Goal: Obtain resource: Download file/media

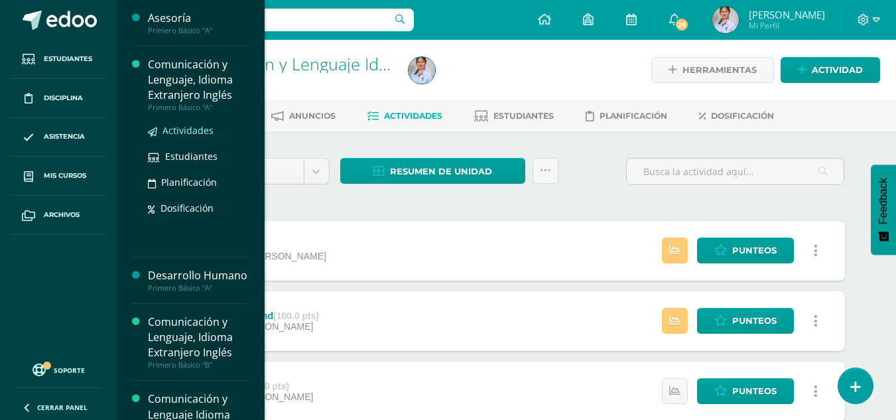
click at [178, 129] on span "Actividades" at bounding box center [187, 130] width 51 height 13
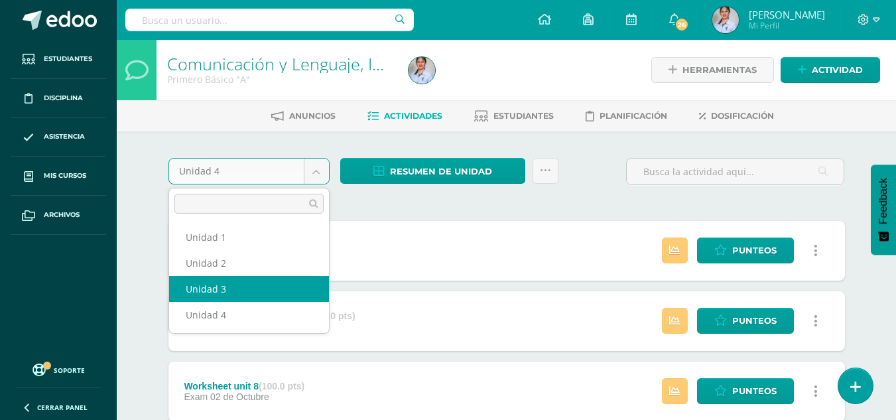
select select "Unidad 3"
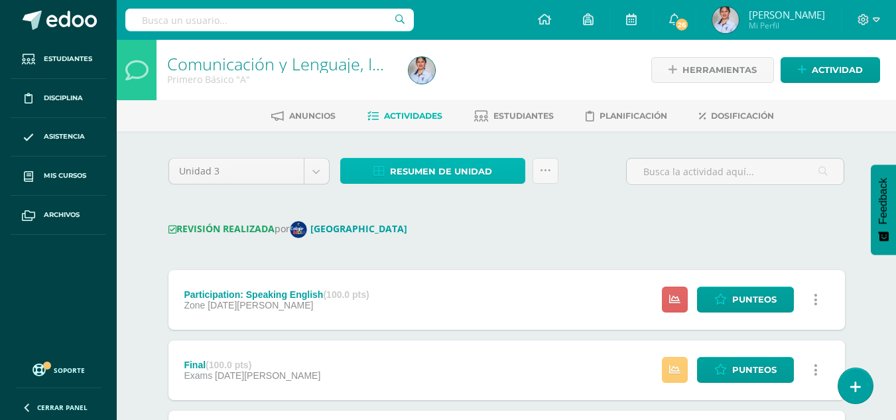
click at [475, 174] on span "Resumen de unidad" at bounding box center [441, 171] width 102 height 25
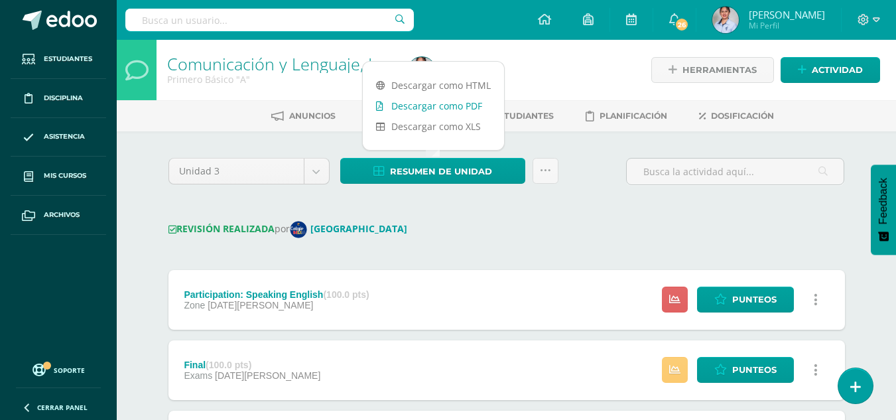
click at [449, 102] on link "Descargar como PDF" at bounding box center [433, 105] width 141 height 21
click at [314, 173] on body "Estudiantes Disciplina Asistencia Mis cursos Archivos Soporte Ayuda Reportar un…" at bounding box center [448, 420] width 896 height 840
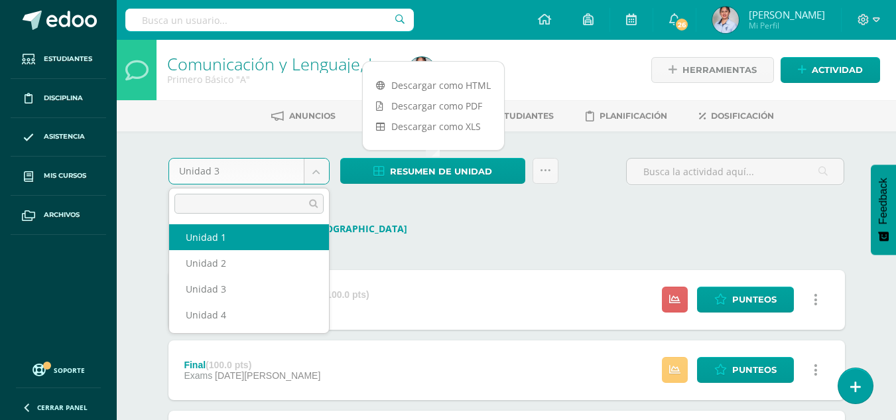
select select "Unidad 1"
